Goal: Task Accomplishment & Management: Manage account settings

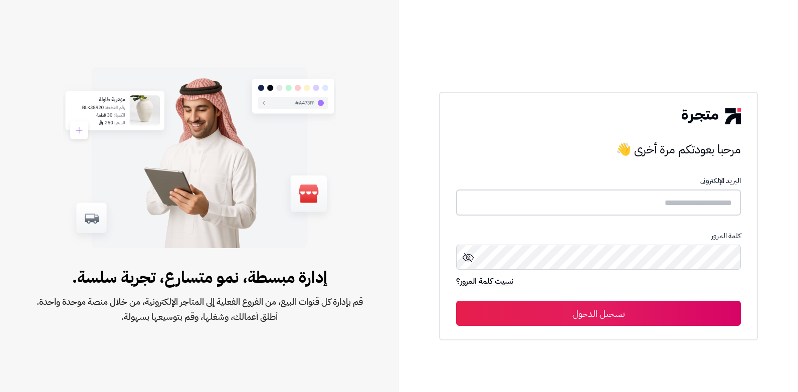
click at [613, 214] on input "text" at bounding box center [598, 203] width 285 height 27
click at [617, 210] on input "text" at bounding box center [598, 203] width 285 height 27
type input "******"
click at [456, 301] on button "تسجيل الدخول" at bounding box center [598, 313] width 285 height 25
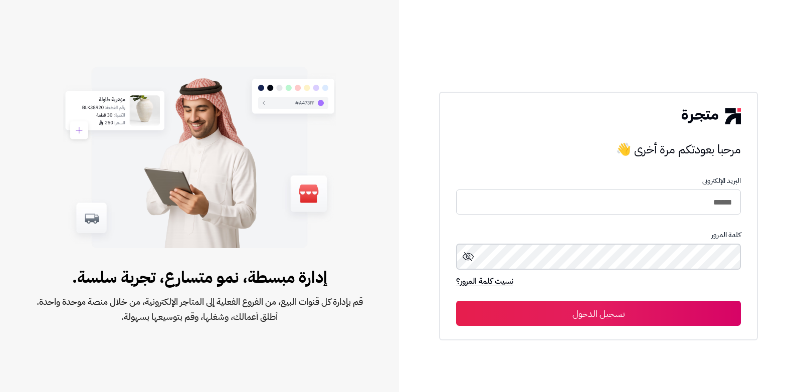
click at [456, 301] on button "تسجيل الدخول" at bounding box center [598, 313] width 285 height 25
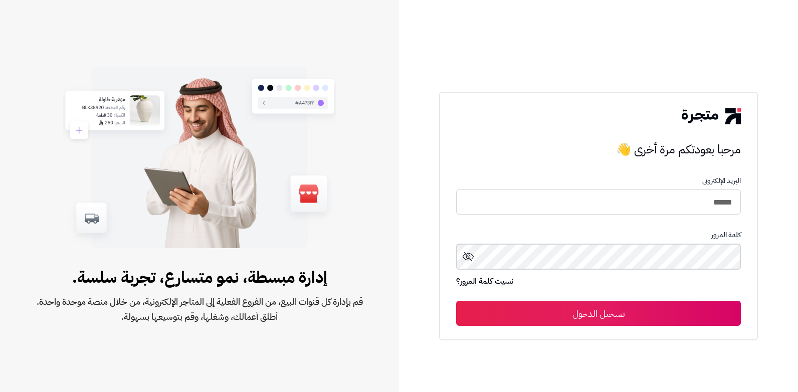
click at [456, 301] on button "تسجيل الدخول" at bounding box center [598, 313] width 285 height 25
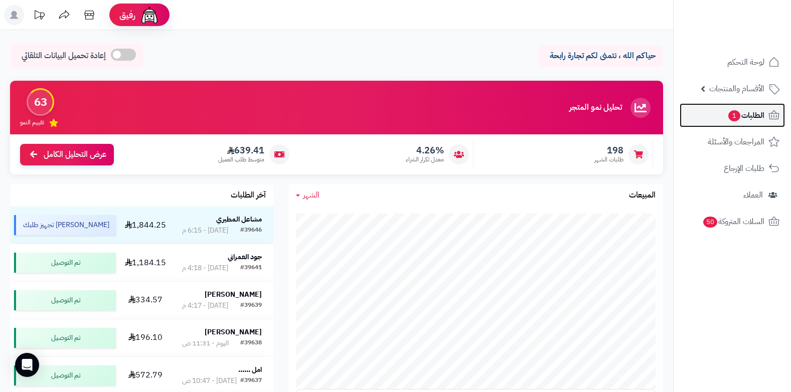
click at [738, 118] on span "1" at bounding box center [734, 115] width 12 height 11
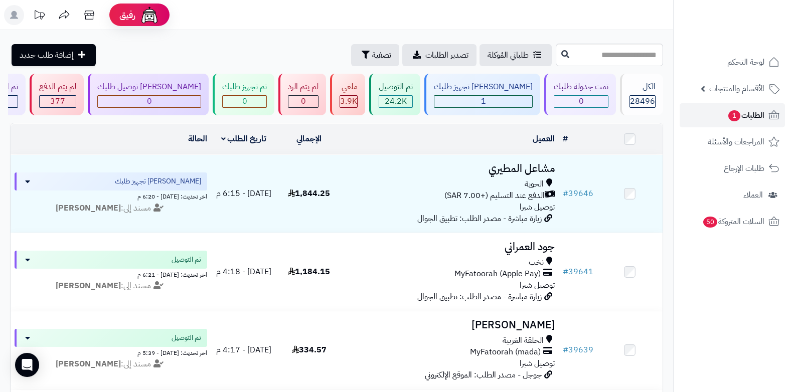
click at [736, 120] on span "1" at bounding box center [734, 115] width 12 height 11
click at [752, 114] on span "الطلبات 1" at bounding box center [745, 115] width 37 height 14
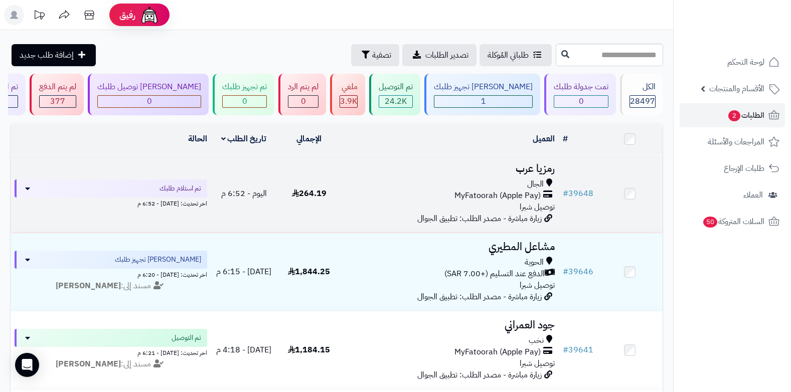
click at [515, 173] on h3 "رمزيا عرب" at bounding box center [450, 169] width 209 height 12
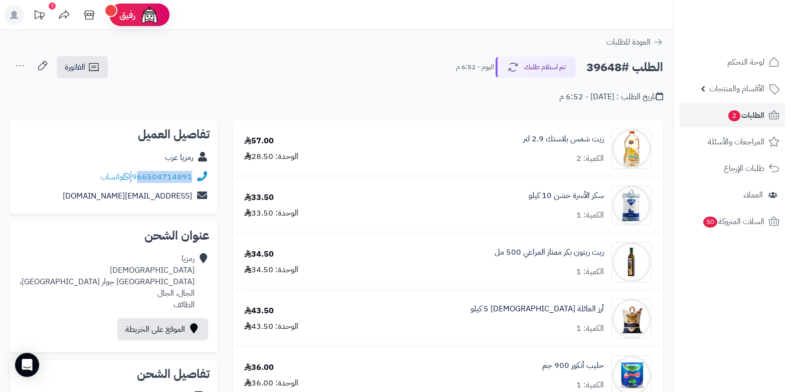
drag, startPoint x: 133, startPoint y: 177, endPoint x: 138, endPoint y: 174, distance: 5.6
click at [138, 174] on div "966504714891 واتساب" at bounding box center [146, 178] width 92 height 12
copy div "66504714891"
click at [720, 109] on link "الطلبات 2" at bounding box center [732, 115] width 105 height 24
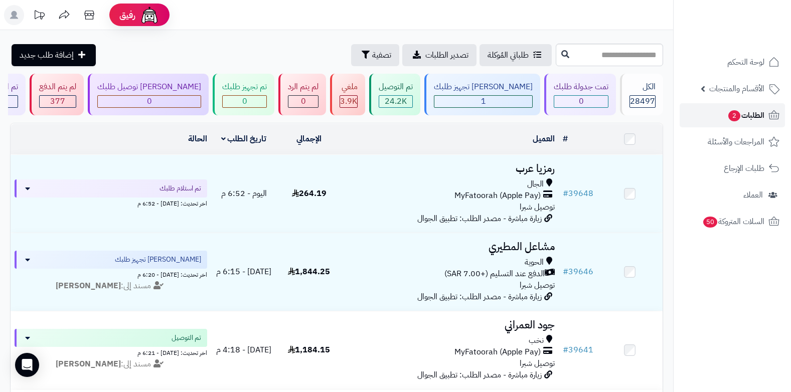
click at [722, 109] on link "الطلبات 2" at bounding box center [732, 115] width 105 height 24
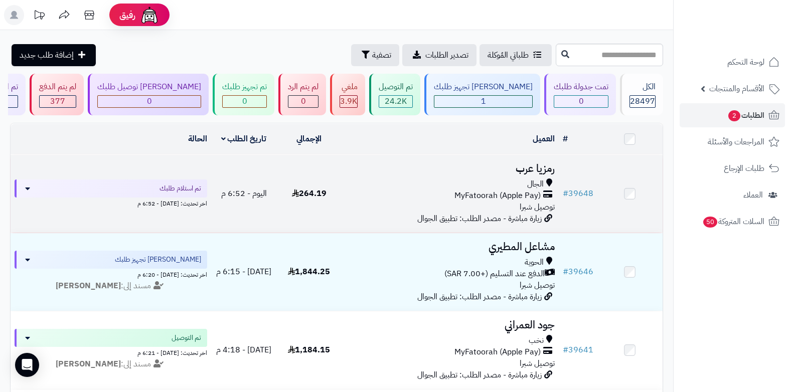
click at [452, 195] on div "MyFatoorah (Apple Pay)" at bounding box center [450, 196] width 209 height 12
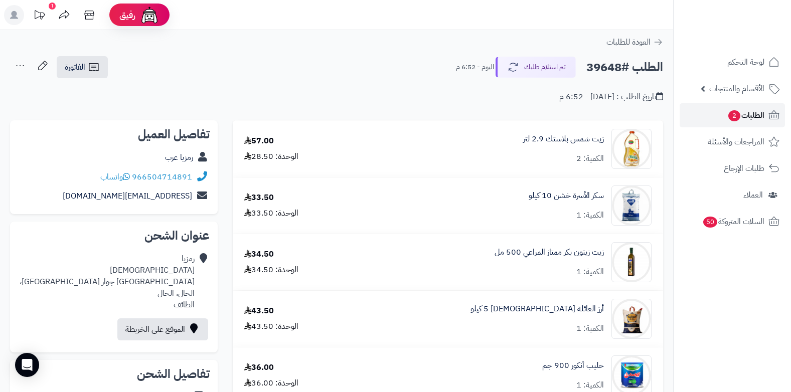
click at [736, 112] on span "2" at bounding box center [734, 116] width 13 height 12
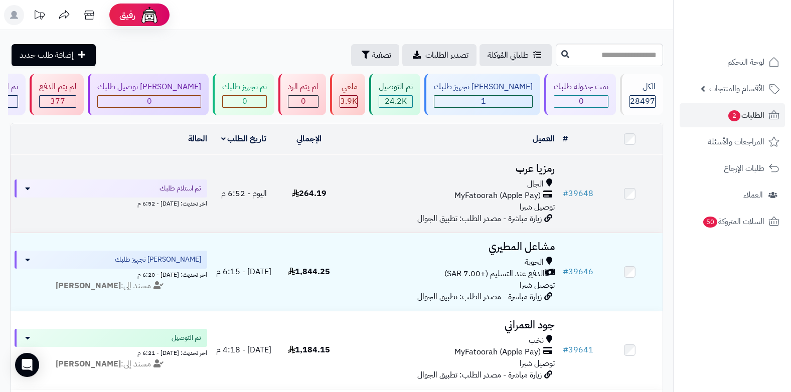
click at [531, 195] on span "MyFatoorah (Apple Pay)" at bounding box center [497, 196] width 86 height 12
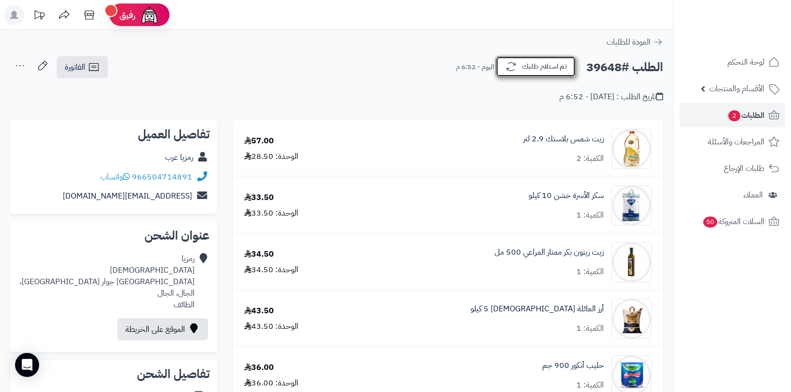
click at [528, 69] on button "تم استلام طلبك" at bounding box center [536, 66] width 80 height 21
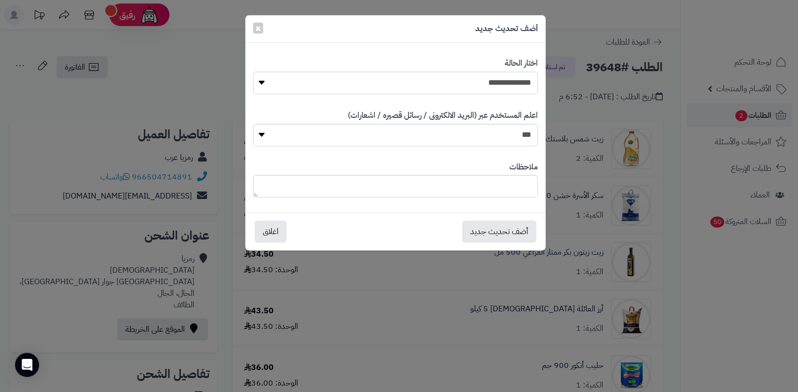
click at [500, 89] on select "**********" at bounding box center [395, 83] width 285 height 23
select select "*"
click at [253, 72] on select "**********" at bounding box center [395, 83] width 285 height 23
click at [475, 194] on textarea at bounding box center [395, 186] width 285 height 23
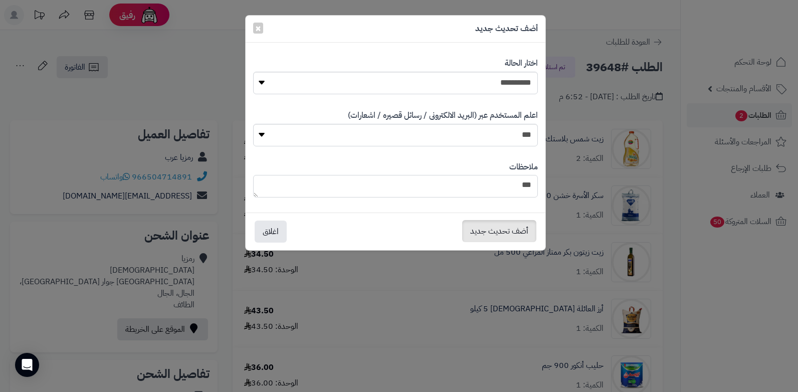
type textarea "***"
click at [477, 228] on button "أضف تحديث جديد" at bounding box center [499, 231] width 74 height 22
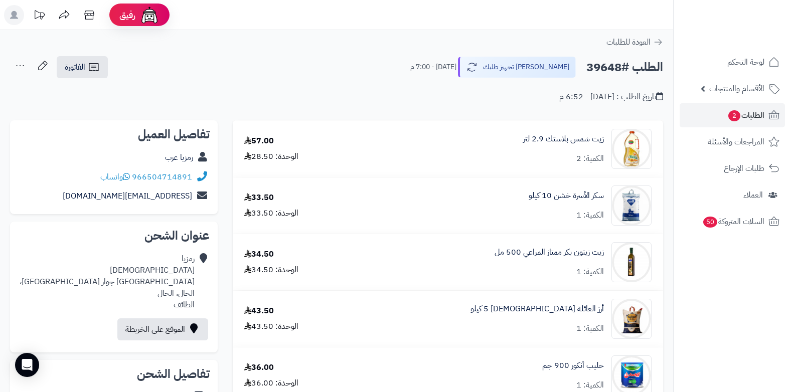
click at [25, 65] on icon at bounding box center [20, 66] width 20 height 20
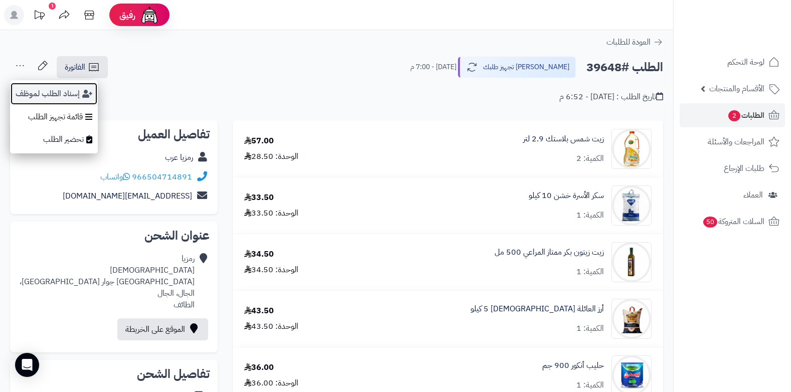
click at [40, 96] on button "إسناد الطلب لموظف" at bounding box center [54, 93] width 88 height 23
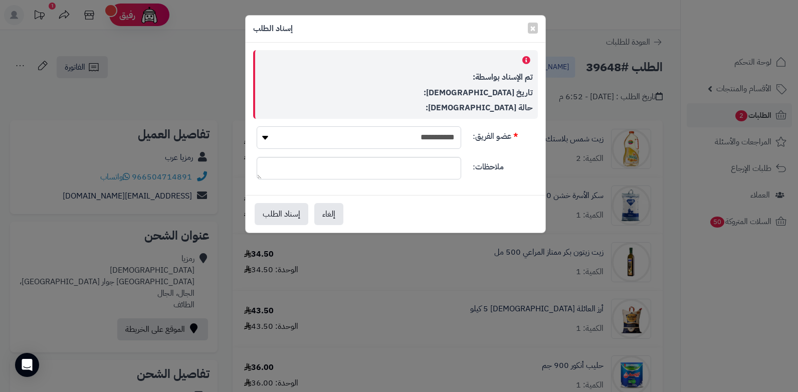
click at [312, 135] on select "**********" at bounding box center [359, 137] width 205 height 23
select select "**"
click at [257, 126] on select "**********" at bounding box center [359, 137] width 205 height 23
click at [373, 343] on div "**********" at bounding box center [399, 196] width 798 height 392
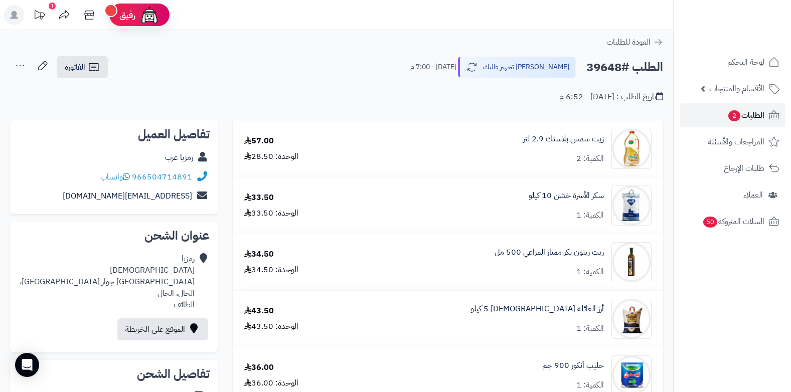
click at [747, 115] on span "الطلبات 2" at bounding box center [745, 115] width 37 height 14
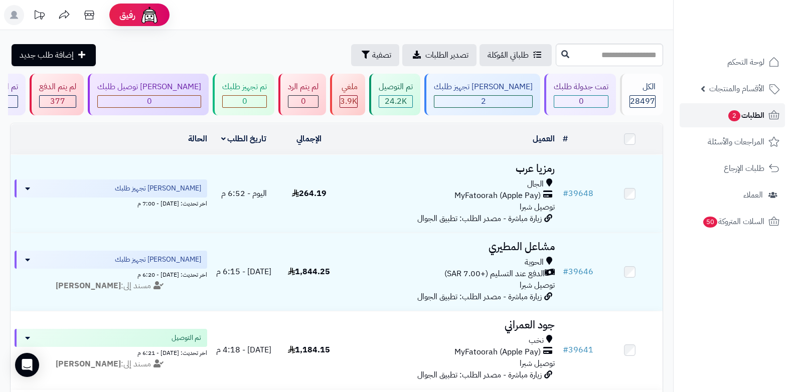
click at [747, 115] on span "الطلبات 2" at bounding box center [745, 115] width 37 height 14
click at [733, 111] on span "2" at bounding box center [734, 116] width 13 height 12
click at [724, 117] on link "الطلبات 2" at bounding box center [732, 115] width 105 height 24
click at [750, 111] on span "الطلبات 2" at bounding box center [745, 115] width 37 height 14
click at [745, 111] on span "الطلبات 2" at bounding box center [745, 115] width 37 height 14
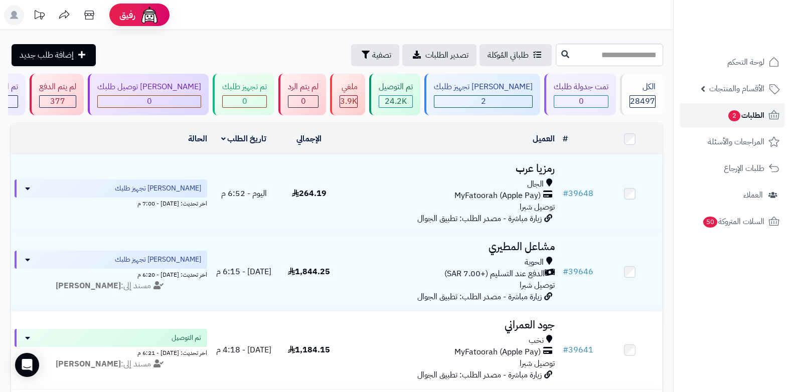
click at [752, 119] on span "الطلبات 2" at bounding box center [745, 115] width 37 height 14
click at [734, 110] on span "2" at bounding box center [734, 115] width 12 height 11
click at [742, 113] on span "الطلبات" at bounding box center [752, 115] width 23 height 14
click at [715, 114] on link "الطلبات" at bounding box center [732, 115] width 105 height 24
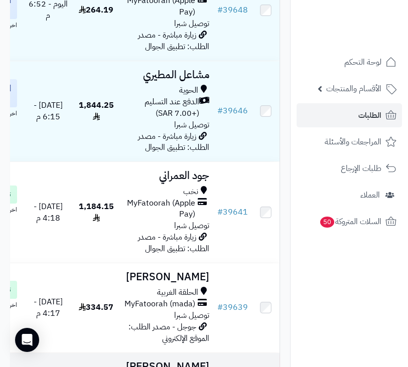
scroll to position [201, 0]
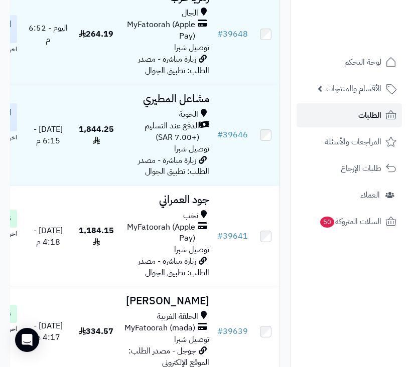
click at [347, 118] on link "الطلبات" at bounding box center [348, 115] width 105 height 24
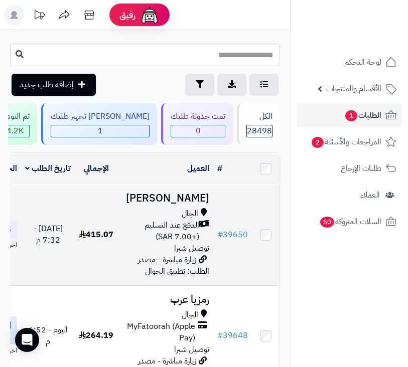
click at [164, 243] on span "الدفع عند التسليم (+7.00 SAR)" at bounding box center [160, 231] width 77 height 23
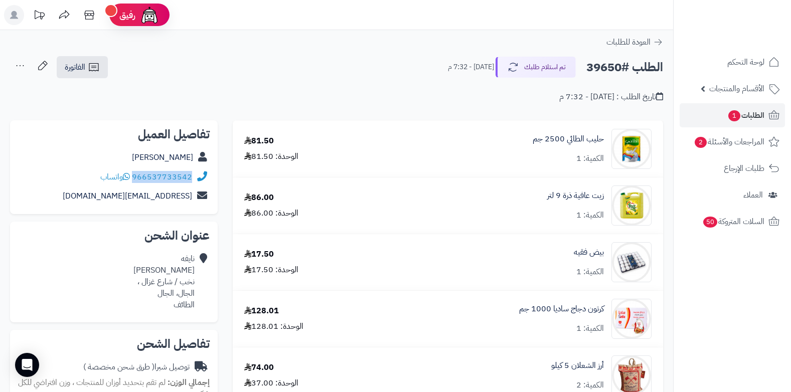
drag, startPoint x: 133, startPoint y: 178, endPoint x: 196, endPoint y: 174, distance: 62.8
click at [196, 174] on div "966537733542 واتساب" at bounding box center [114, 178] width 192 height 20
copy div "966537733542"
click at [407, 108] on link "الطلبات 1" at bounding box center [732, 115] width 105 height 24
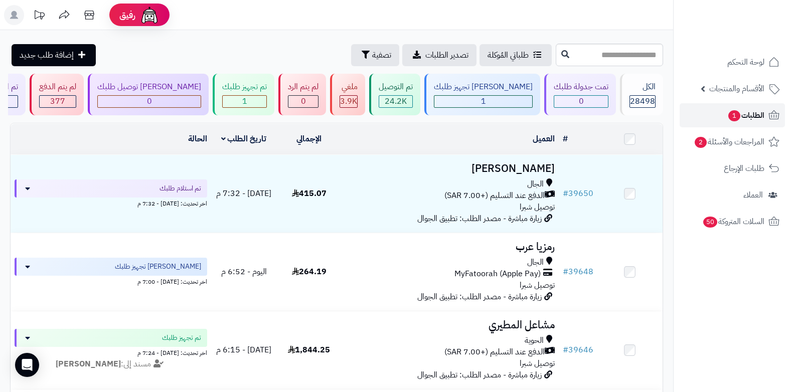
click at [749, 121] on span "الطلبات 1" at bounding box center [745, 115] width 37 height 14
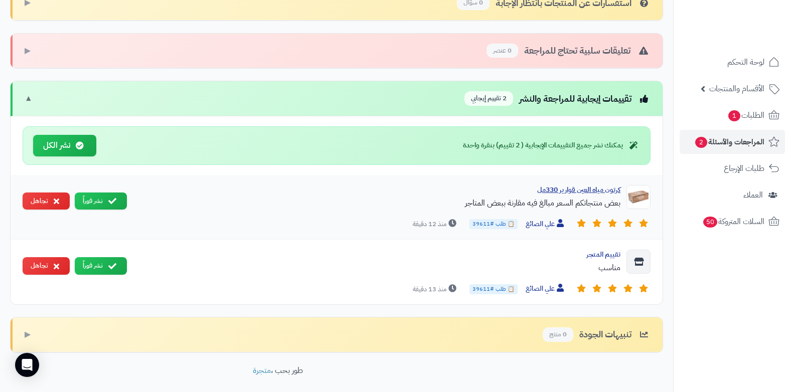
scroll to position [351, 0]
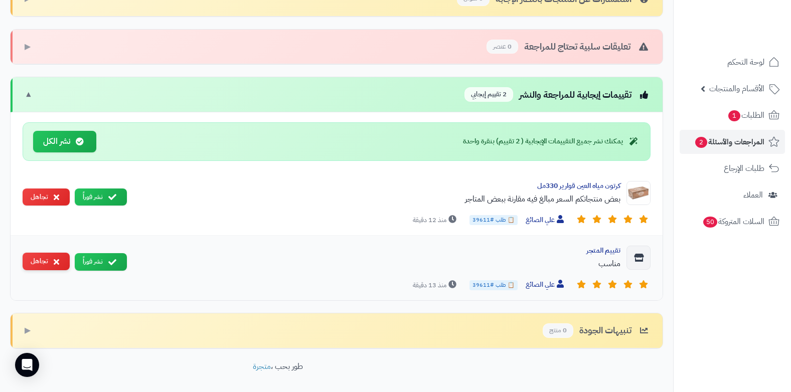
click at [55, 259] on icon at bounding box center [57, 262] width 6 height 8
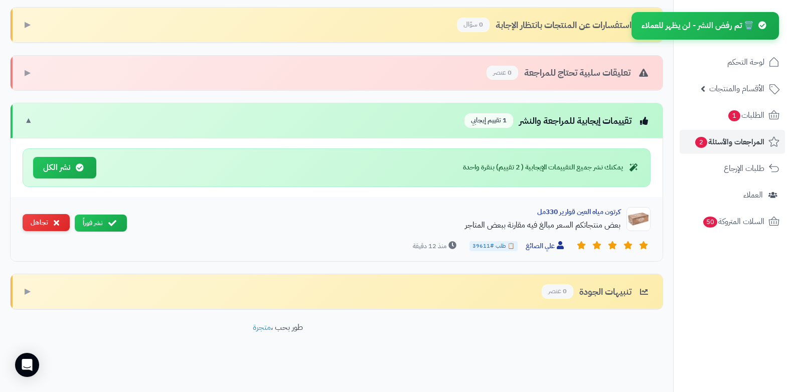
click at [56, 214] on button "تجاهل" at bounding box center [46, 223] width 47 height 18
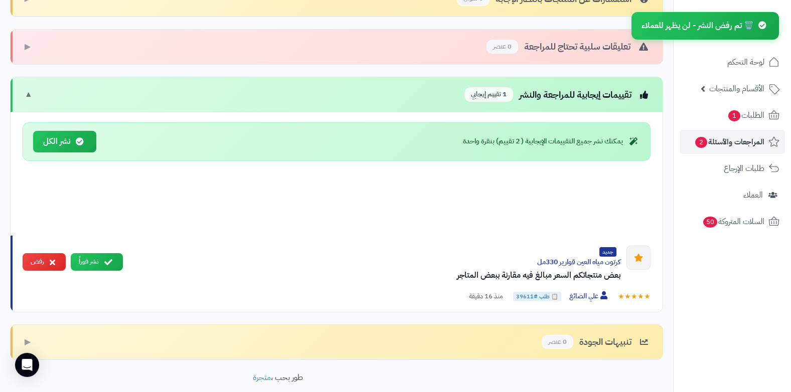
scroll to position [337, 0]
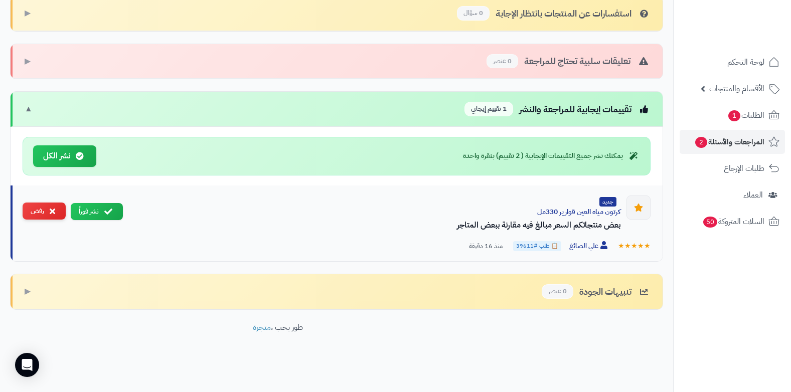
click at [54, 211] on icon at bounding box center [53, 211] width 6 height 8
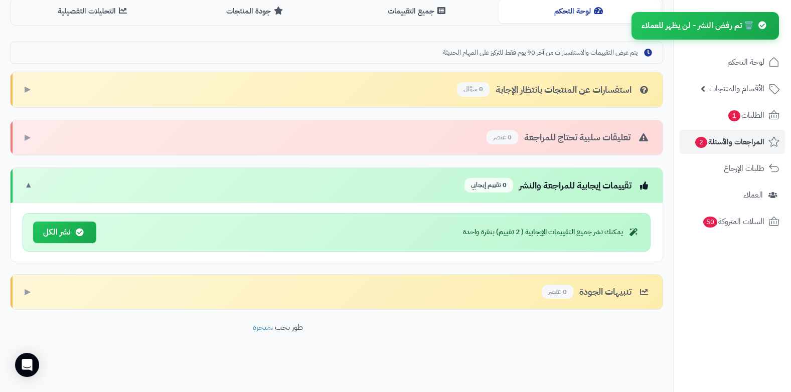
scroll to position [260, 0]
click at [757, 115] on span "الطلبات 1" at bounding box center [745, 115] width 37 height 14
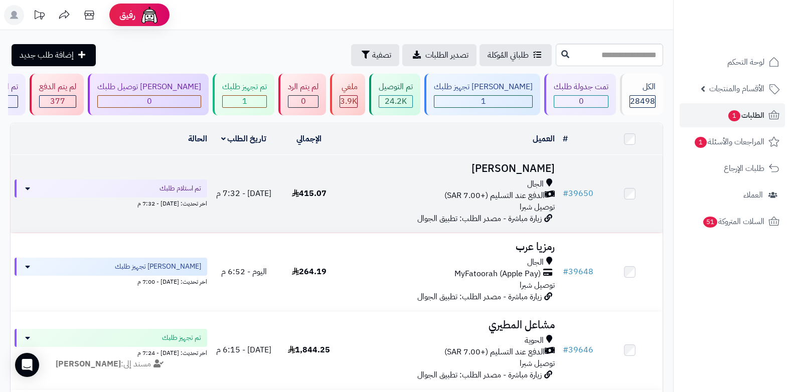
click at [537, 201] on span "توصيل شبرا" at bounding box center [537, 207] width 35 height 12
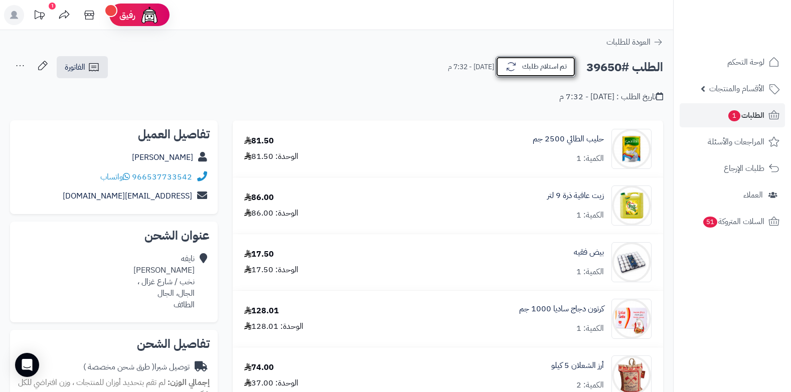
click at [532, 65] on button "تم استلام طلبك" at bounding box center [536, 66] width 80 height 21
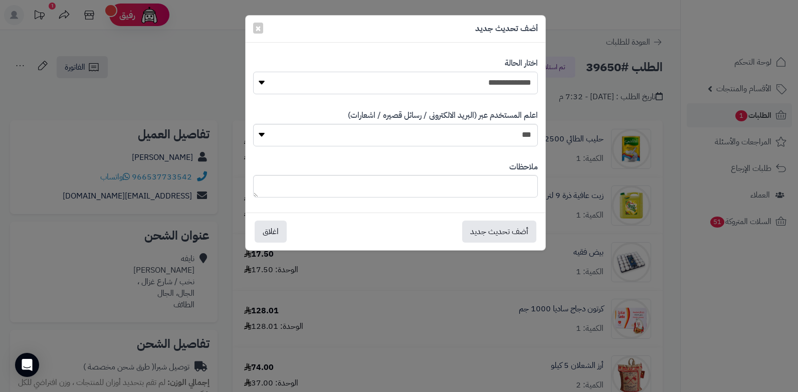
click at [518, 76] on select "**********" at bounding box center [395, 83] width 285 height 23
select select "*"
click at [253, 72] on select "**********" at bounding box center [395, 83] width 285 height 23
click at [476, 185] on textarea at bounding box center [395, 186] width 285 height 23
type textarea "****"
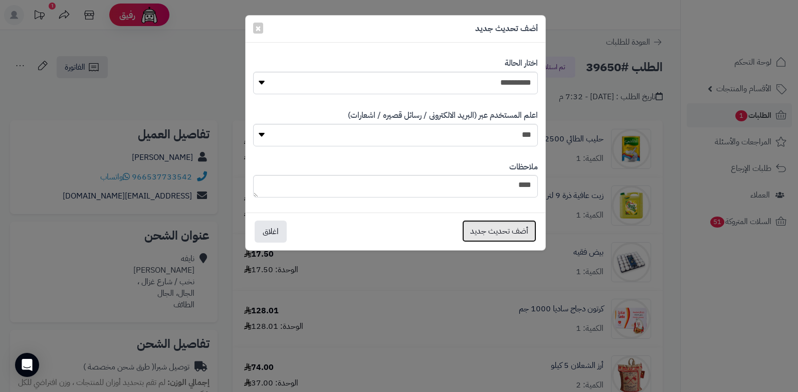
click at [480, 227] on button "أضف تحديث جديد" at bounding box center [499, 231] width 74 height 22
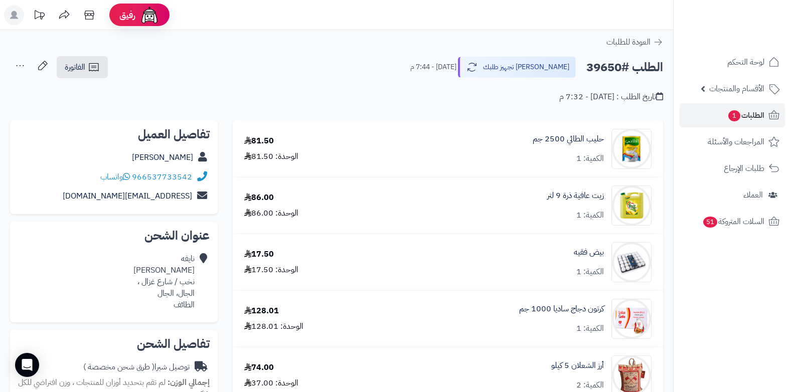
click at [21, 66] on icon at bounding box center [20, 66] width 20 height 20
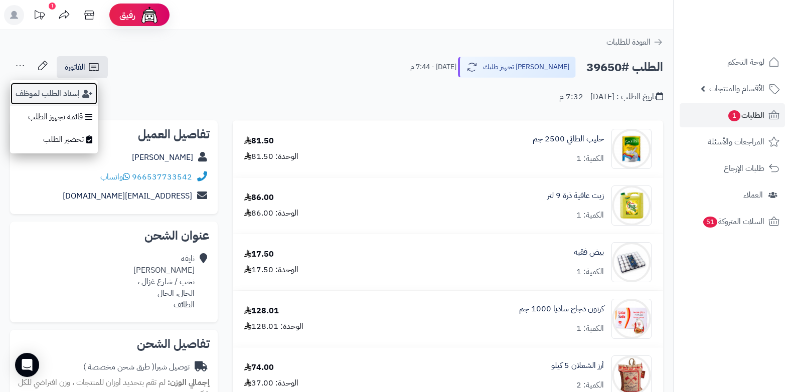
click at [36, 102] on button "إسناد الطلب لموظف" at bounding box center [54, 93] width 88 height 23
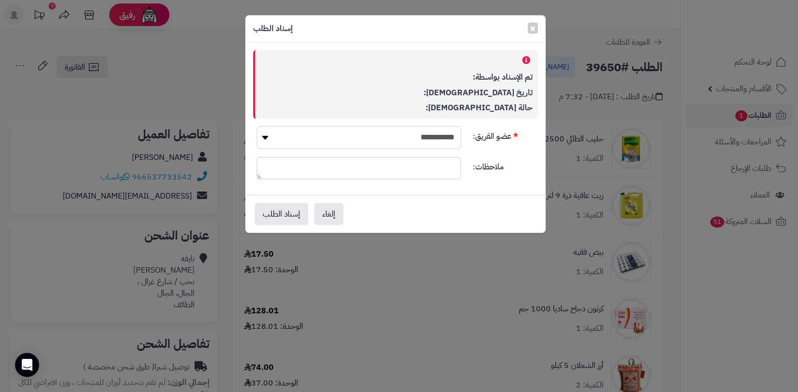
click at [420, 138] on select "**********" at bounding box center [359, 137] width 205 height 23
select select "**"
click at [257, 126] on select "**********" at bounding box center [359, 137] width 205 height 23
click at [295, 219] on button "إسناد الطلب" at bounding box center [282, 214] width 54 height 22
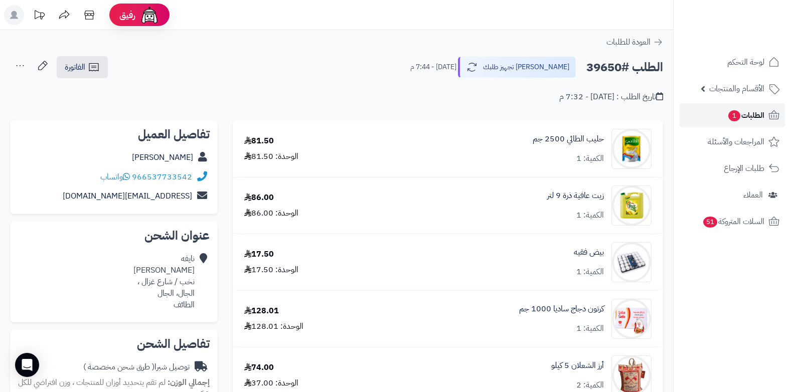
click at [747, 114] on span "الطلبات 1" at bounding box center [745, 115] width 37 height 14
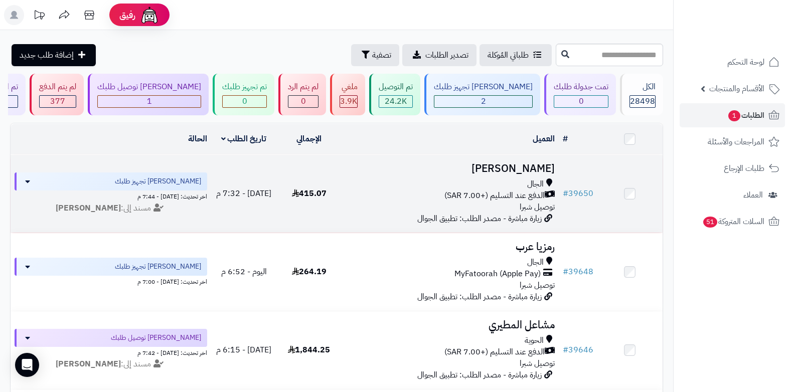
click at [519, 193] on span "الدفع عند التسليم (+7.00 SAR)" at bounding box center [494, 196] width 100 height 12
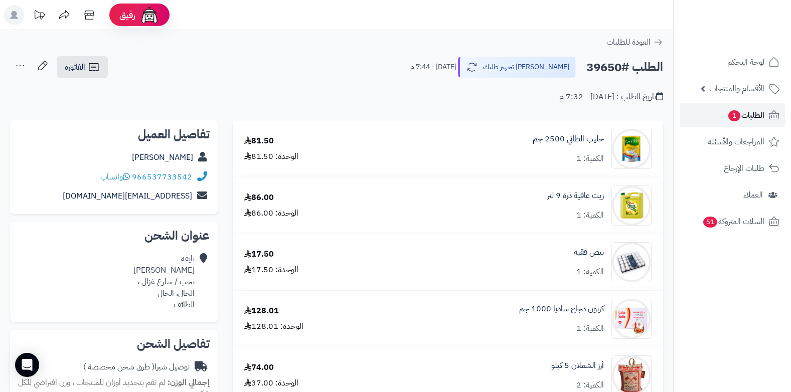
click at [738, 114] on span "1" at bounding box center [734, 116] width 13 height 12
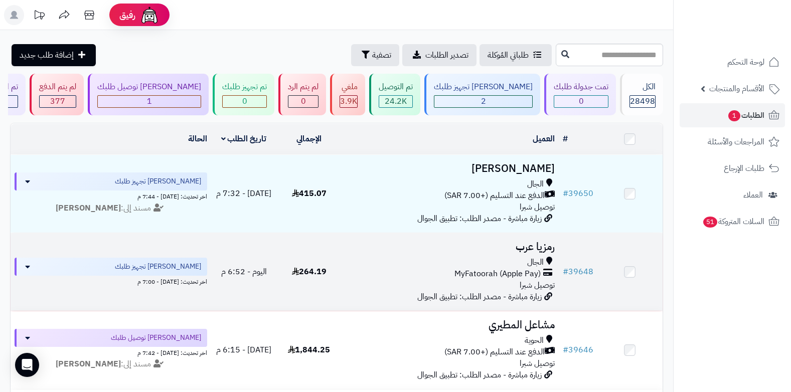
drag, startPoint x: 359, startPoint y: 321, endPoint x: 424, endPoint y: 278, distance: 77.5
click at [424, 278] on div "الجال MyFatoorah (Apple Pay) توصيل شبرا" at bounding box center [450, 274] width 209 height 35
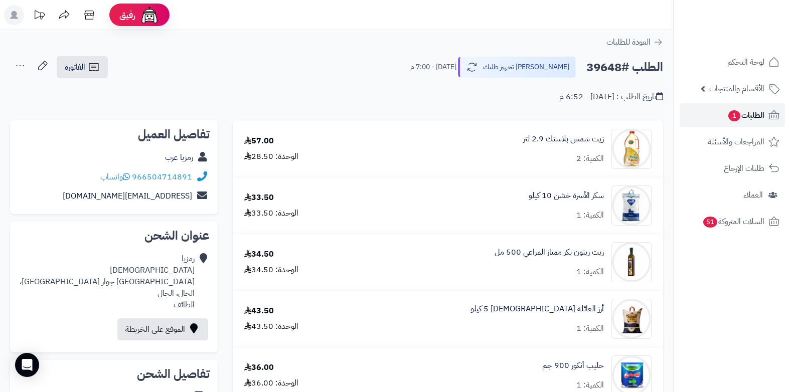
click at [743, 114] on span "الطلبات 1" at bounding box center [745, 115] width 37 height 14
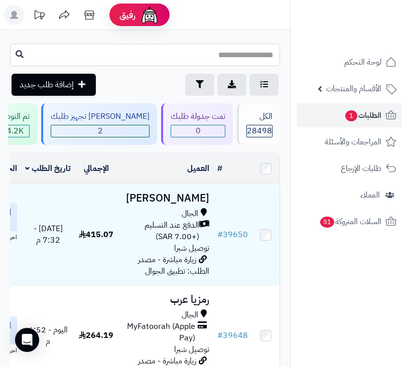
click at [269, 54] on input "text" at bounding box center [145, 55] width 270 height 23
type input "*****"
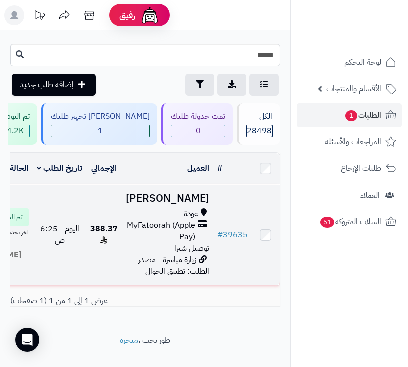
click at [181, 249] on span "توصيل شبرا" at bounding box center [191, 248] width 35 height 12
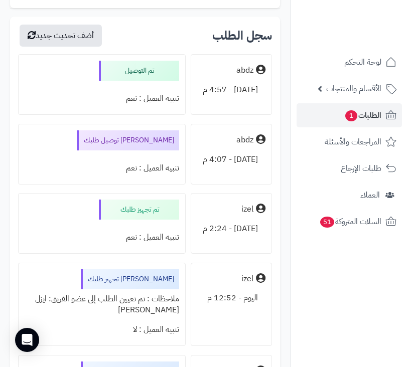
scroll to position [2608, 0]
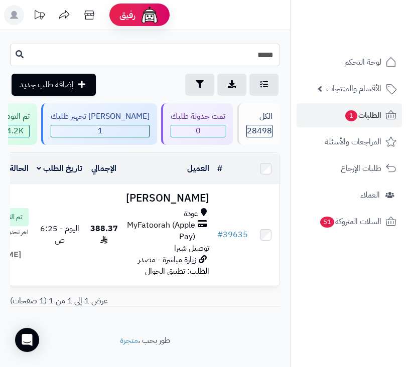
click at [224, 59] on input "*****" at bounding box center [145, 55] width 270 height 23
type input "*****"
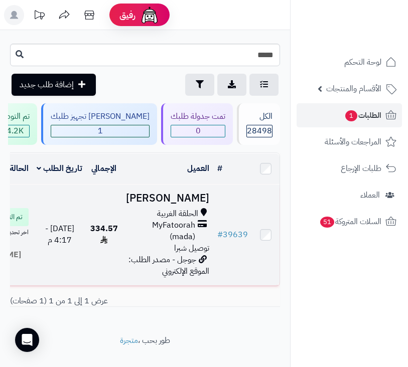
click at [192, 220] on span "الحلقة الغربية" at bounding box center [177, 214] width 41 height 12
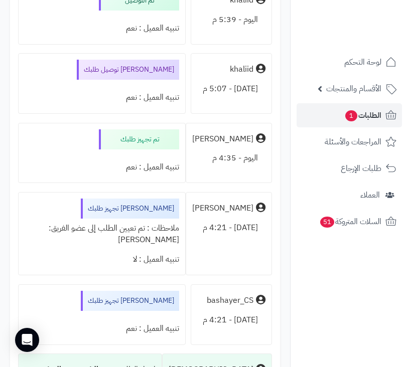
scroll to position [1505, 0]
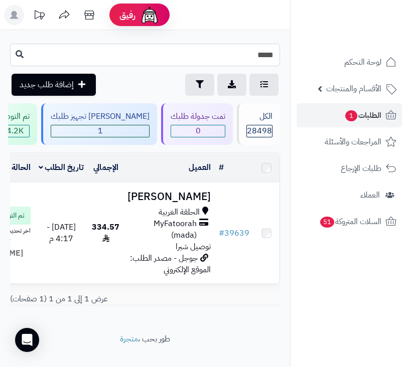
click at [216, 58] on input "*****" at bounding box center [145, 55] width 270 height 23
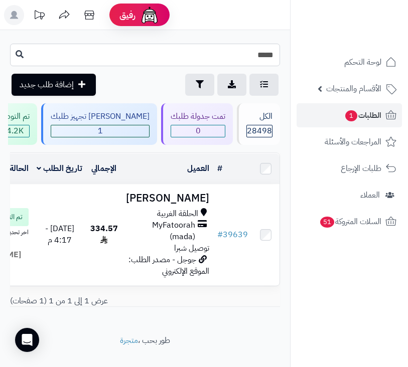
type input "*****"
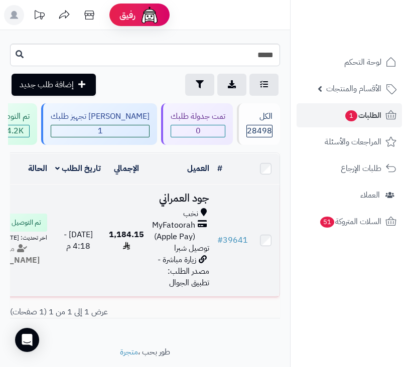
click at [173, 243] on span "MyFatoorah (Apple Pay)" at bounding box center [173, 231] width 43 height 23
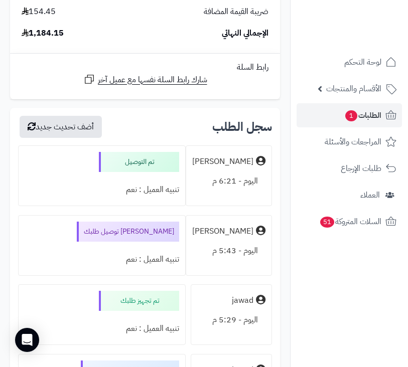
scroll to position [6219, 0]
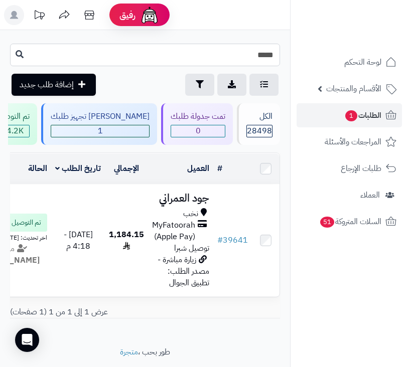
click at [233, 60] on input "*****" at bounding box center [145, 55] width 270 height 23
type input "*****"
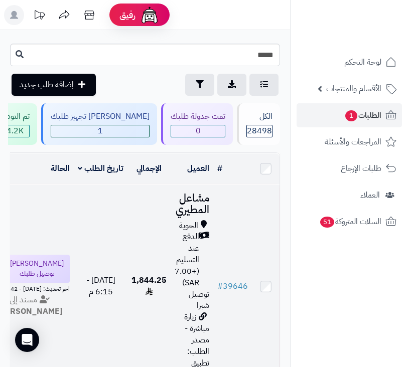
click at [182, 271] on span "الدفع عند التسليم (+7.00 SAR)" at bounding box center [187, 259] width 25 height 57
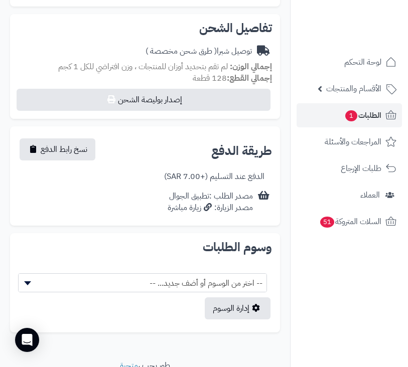
scroll to position [4636, 0]
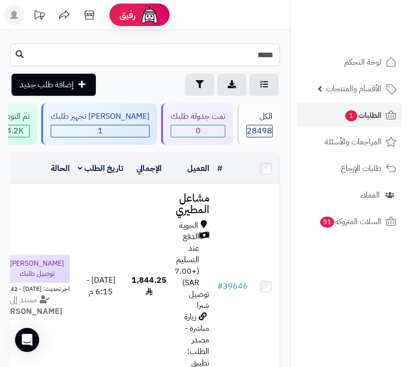
click at [239, 53] on input "*****" at bounding box center [145, 55] width 270 height 23
type input "*****"
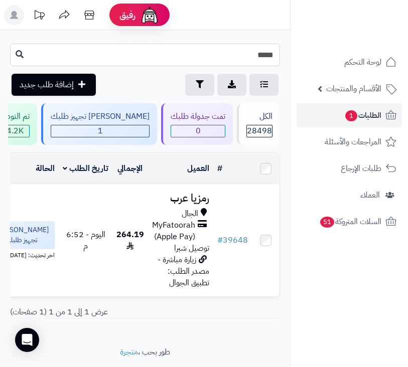
click at [216, 56] on input "*****" at bounding box center [145, 55] width 270 height 23
type input "*****"
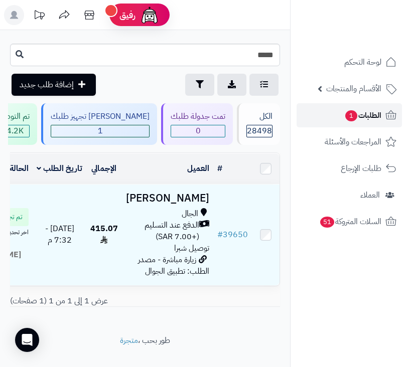
click at [359, 110] on span "الطلبات 1" at bounding box center [362, 115] width 37 height 14
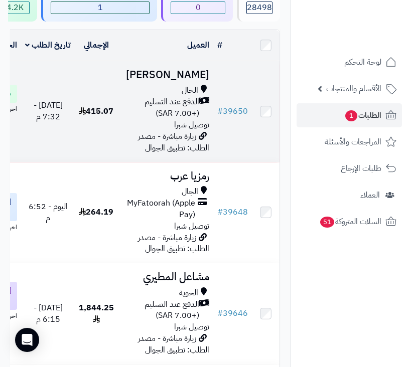
scroll to position [150, 0]
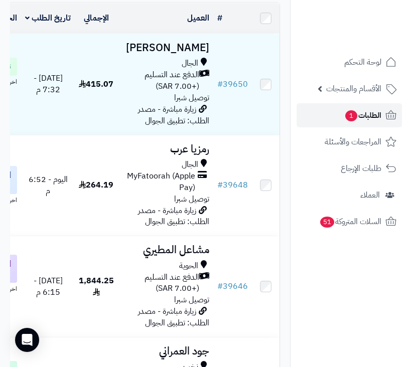
click at [334, 115] on link "الطلبات 1" at bounding box center [348, 115] width 105 height 24
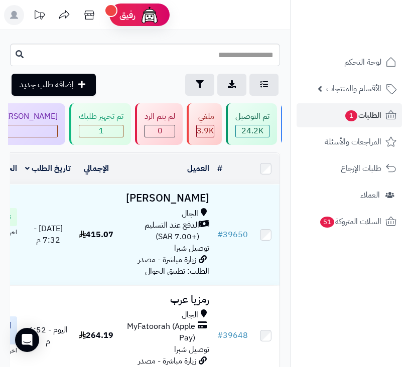
scroll to position [0, -339]
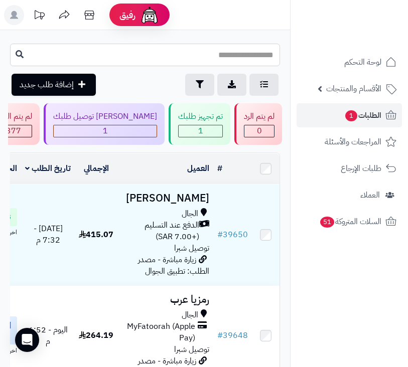
click at [256, 49] on input "text" at bounding box center [145, 55] width 270 height 23
type input "*****"
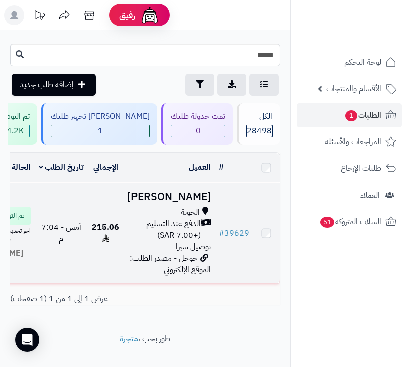
click at [228, 248] on td "# 39629" at bounding box center [234, 233] width 39 height 101
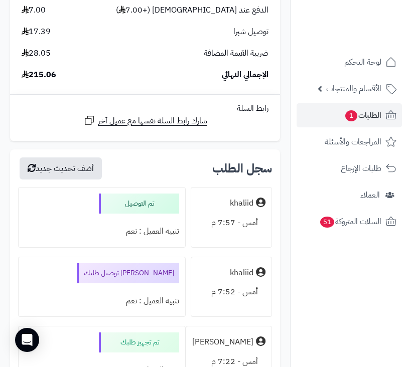
scroll to position [953, 0]
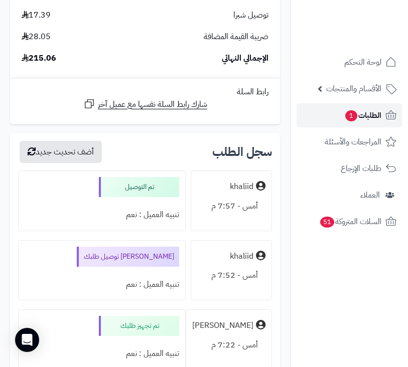
click at [340, 115] on link "الطلبات 1" at bounding box center [348, 115] width 105 height 24
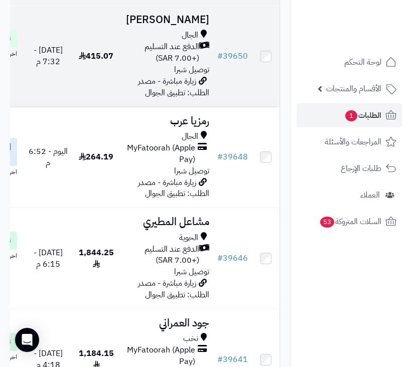
scroll to position [201, 0]
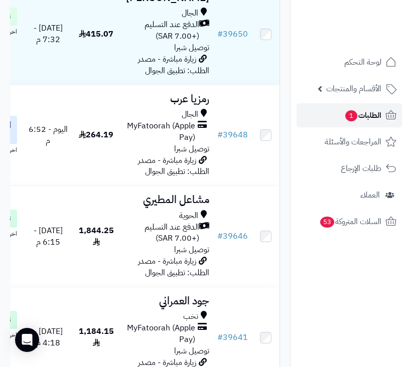
click at [366, 113] on span "الطلبات 1" at bounding box center [362, 115] width 37 height 14
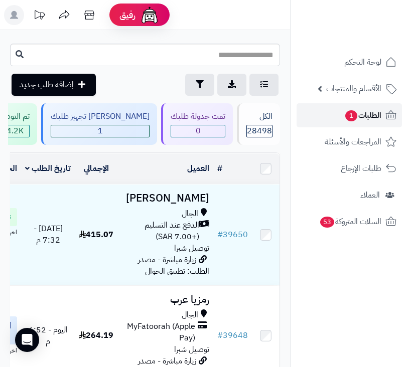
click at [374, 115] on span "الطلبات 1" at bounding box center [362, 115] width 37 height 14
click at [367, 115] on span "الطلبات 1" at bounding box center [362, 115] width 37 height 14
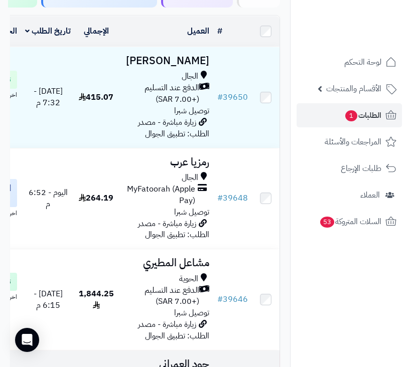
scroll to position [351, 0]
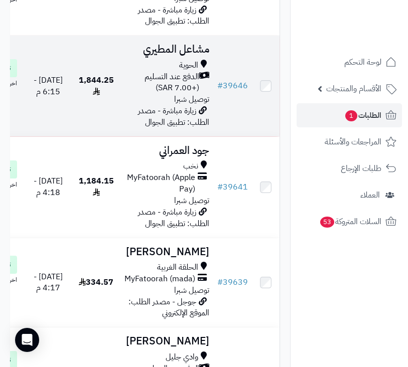
click at [187, 94] on span "الدفع عند التسليم (+7.00 SAR)" at bounding box center [160, 82] width 77 height 23
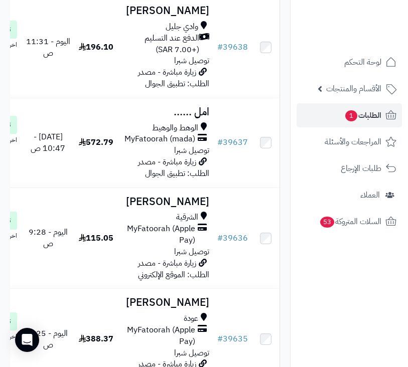
scroll to position [702, 0]
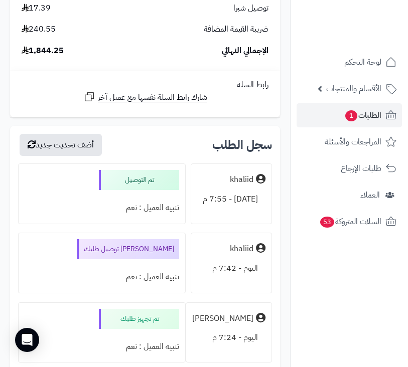
scroll to position [3812, 0]
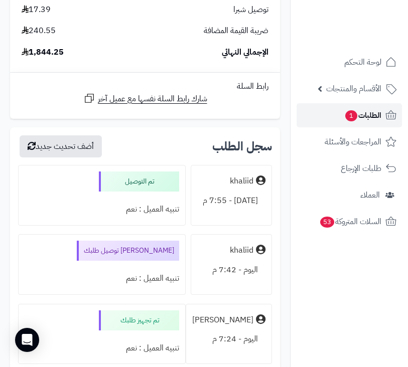
click at [372, 116] on span "الطلبات 1" at bounding box center [362, 115] width 37 height 14
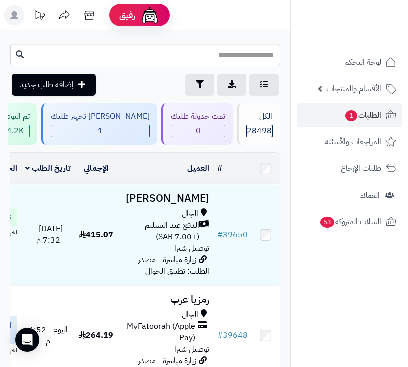
scroll to position [0, -240]
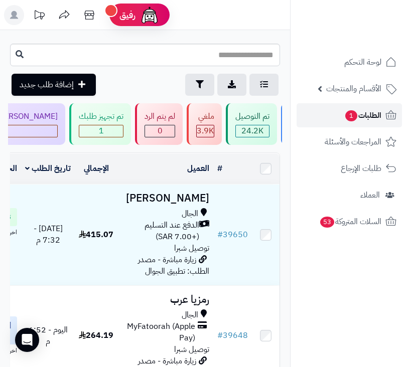
click at [355, 117] on span "1" at bounding box center [351, 115] width 12 height 11
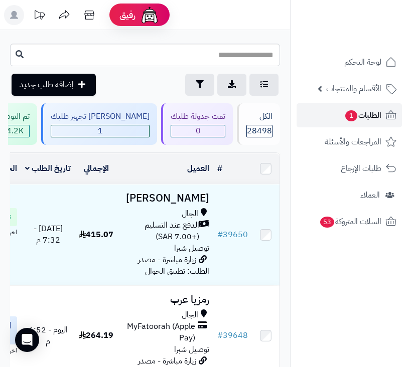
click at [344, 111] on span "الطلبات 1" at bounding box center [362, 115] width 37 height 14
click at [356, 115] on span "الطلبات 1" at bounding box center [362, 115] width 37 height 14
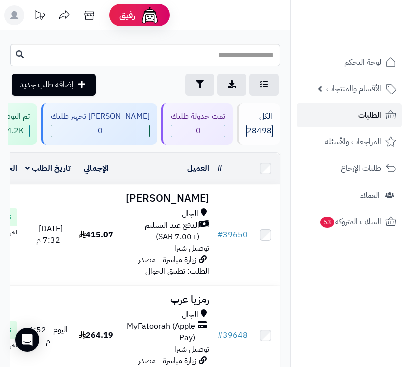
click at [354, 118] on link "الطلبات" at bounding box center [348, 115] width 105 height 24
click at [357, 114] on link "الطلبات" at bounding box center [348, 115] width 105 height 24
click at [360, 112] on span "الطلبات" at bounding box center [369, 115] width 23 height 14
click at [373, 120] on span "الطلبات" at bounding box center [369, 115] width 23 height 14
click at [354, 108] on link "الطلبات" at bounding box center [348, 115] width 105 height 24
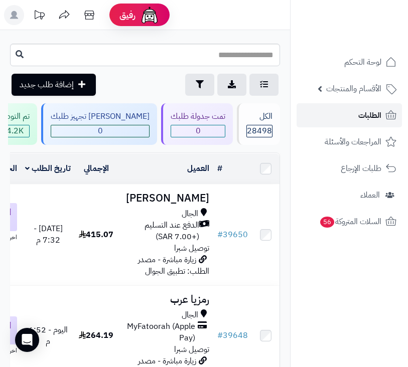
click at [355, 114] on link "الطلبات" at bounding box center [348, 115] width 105 height 24
click at [371, 110] on span "الطلبات" at bounding box center [369, 115] width 23 height 14
click at [378, 117] on span "الطلبات" at bounding box center [369, 115] width 23 height 14
click at [351, 121] on link "الطلبات" at bounding box center [348, 115] width 105 height 24
click at [355, 117] on link "الطلبات" at bounding box center [348, 115] width 105 height 24
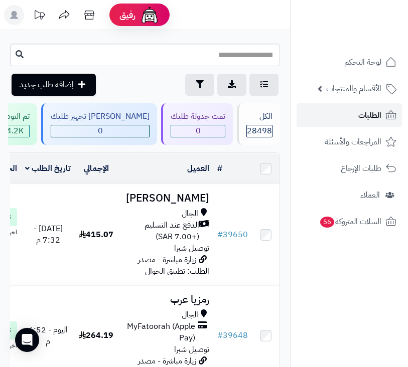
click at [365, 113] on span "الطلبات" at bounding box center [369, 115] width 23 height 14
click at [353, 118] on link "الطلبات" at bounding box center [348, 115] width 105 height 24
click at [371, 115] on span "الطلبات" at bounding box center [369, 115] width 23 height 14
click at [339, 117] on link "الطلبات" at bounding box center [348, 115] width 105 height 24
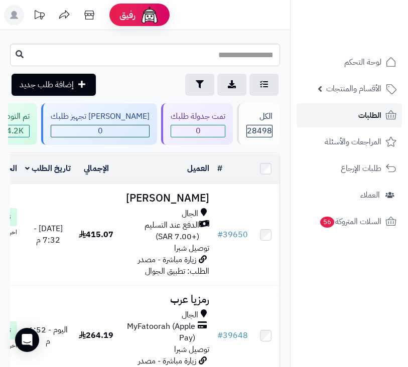
click at [370, 108] on span "الطلبات" at bounding box center [369, 115] width 23 height 14
click at [370, 121] on span "الطلبات" at bounding box center [369, 115] width 23 height 14
